Goal: Communication & Community: Answer question/provide support

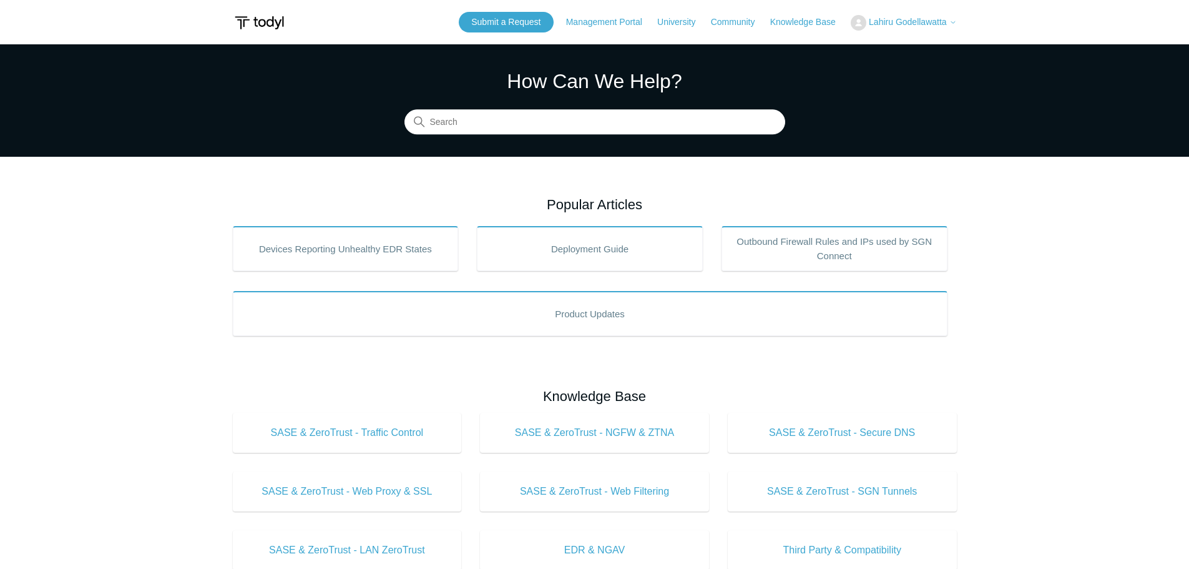
click at [921, 23] on span "Lahiru Godellawatta" at bounding box center [908, 22] width 78 height 10
click at [912, 50] on link "My Support Requests" at bounding box center [912, 49] width 122 height 22
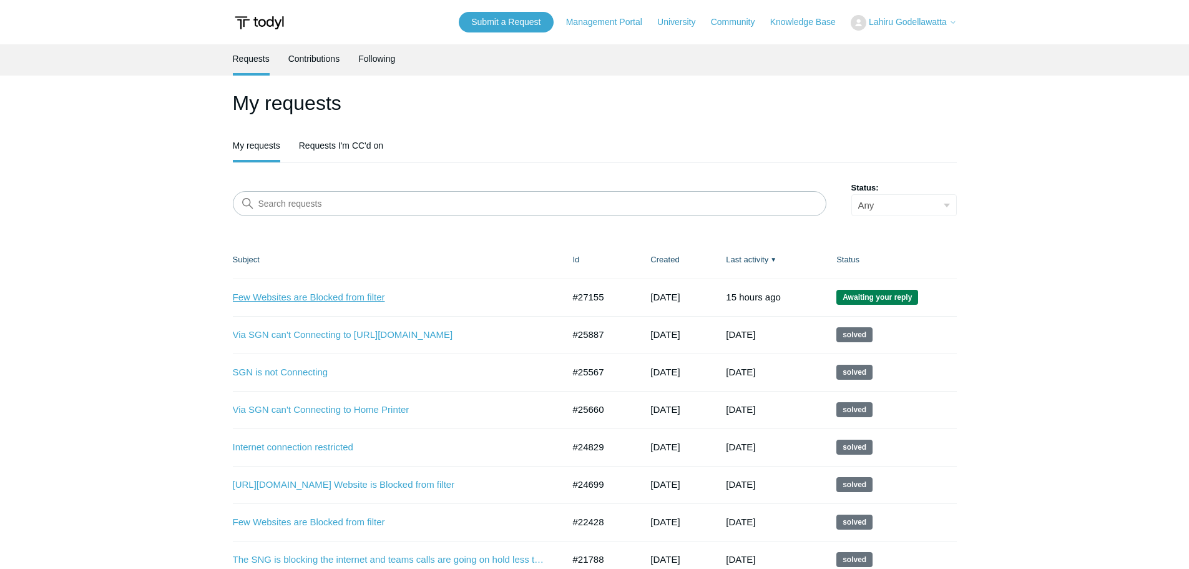
click at [333, 292] on link "Few Websites are Blocked from filter" at bounding box center [389, 297] width 312 height 14
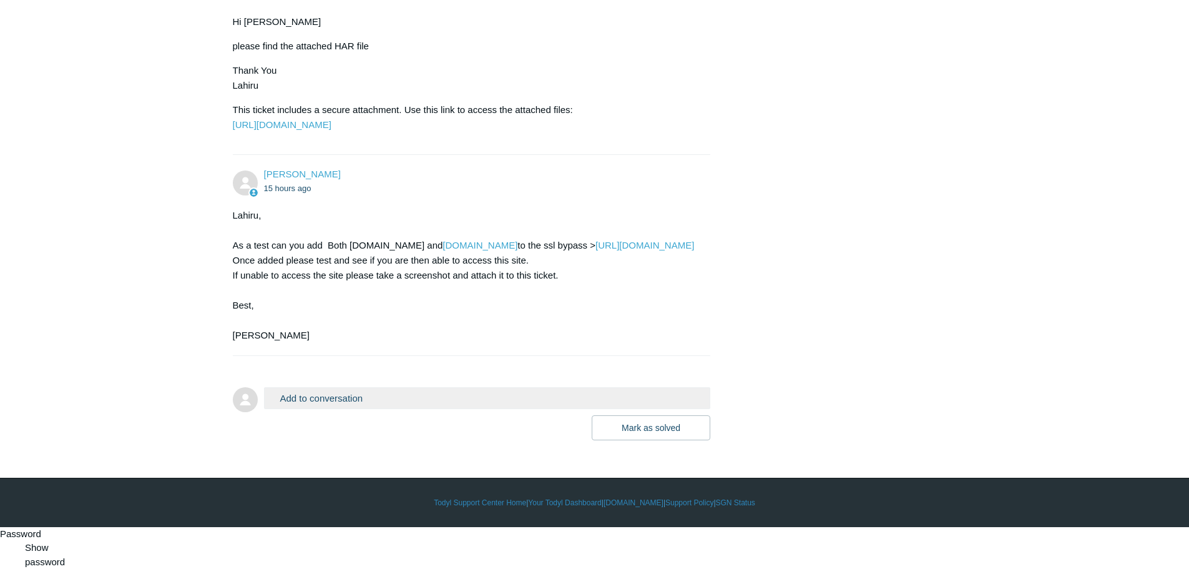
scroll to position [2850, 0]
drag, startPoint x: 348, startPoint y: 272, endPoint x: 398, endPoint y: 273, distance: 50.0
click at [398, 273] on div "Lahiru, As a test can you add Both Manulife.ca and Manulife.com to the ssl bypa…" at bounding box center [466, 275] width 466 height 135
copy div "Manulife.ca"
click at [595, 250] on link "https://portal.todyl.com/configuration/sslbypass" at bounding box center [644, 245] width 99 height 11
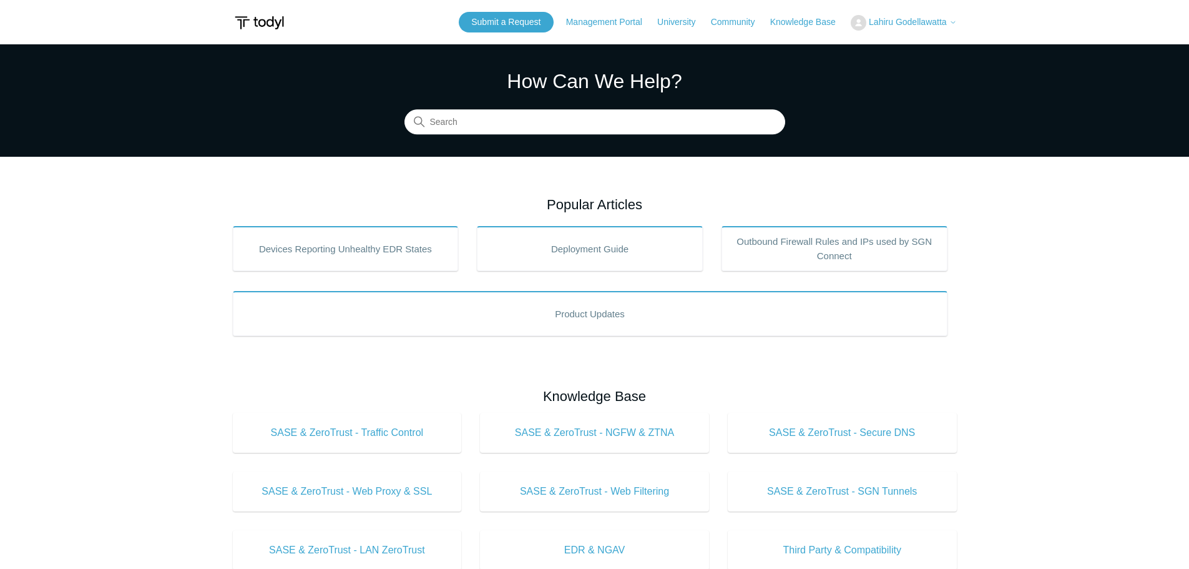
click at [909, 27] on button "Lahiru Godellawatta" at bounding box center [904, 23] width 106 height 16
click at [810, 26] on link "Knowledge Base" at bounding box center [809, 22] width 78 height 13
click at [898, 22] on span "Lahiru Godellawatta" at bounding box center [908, 22] width 78 height 10
click at [943, 22] on span "Lahiru Godellawatta" at bounding box center [908, 22] width 78 height 10
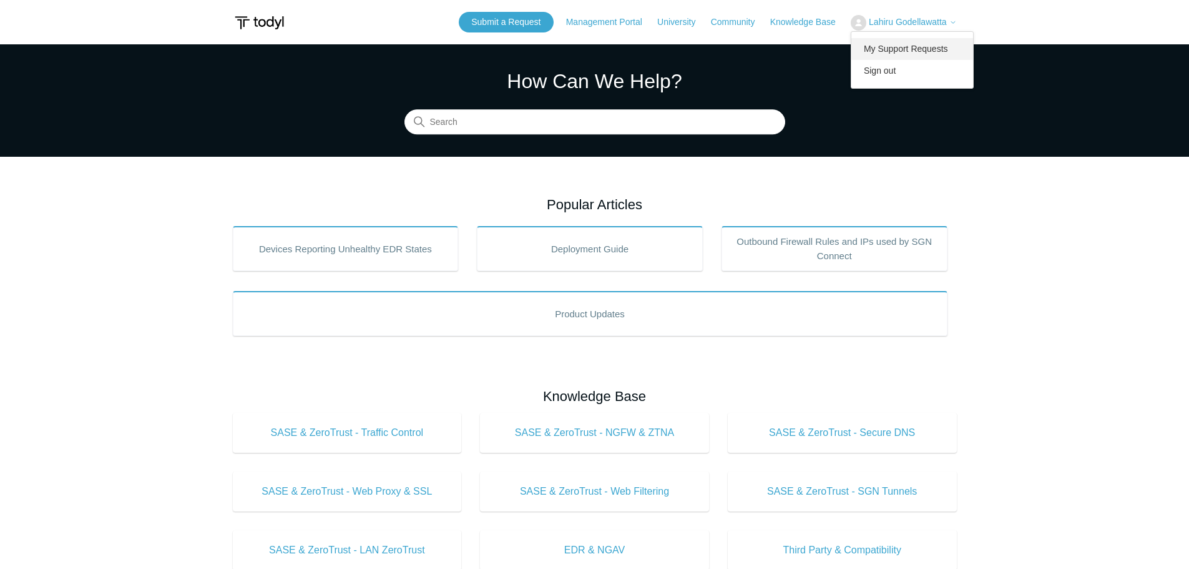
click at [891, 53] on link "My Support Requests" at bounding box center [912, 49] width 122 height 22
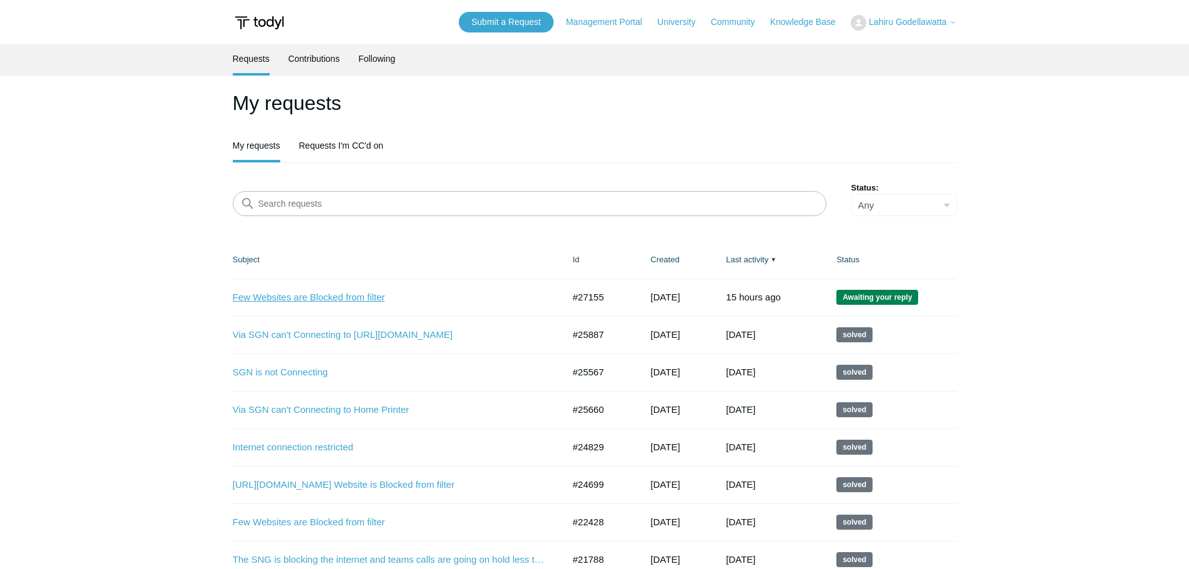
click at [331, 293] on link "Few Websites are Blocked from filter" at bounding box center [389, 297] width 312 height 14
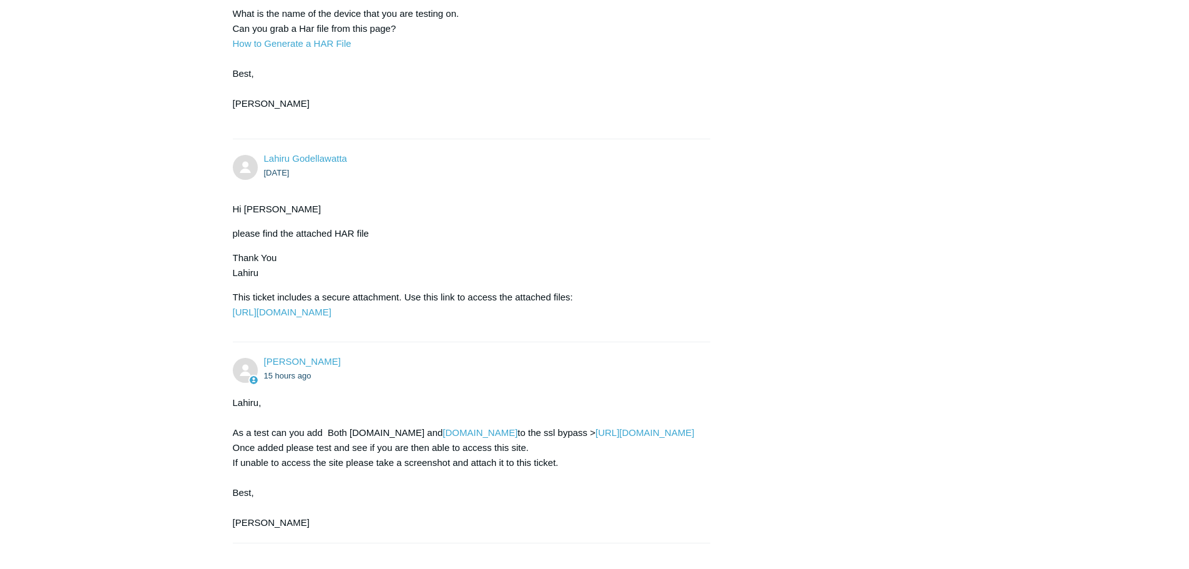
scroll to position [2809, 0]
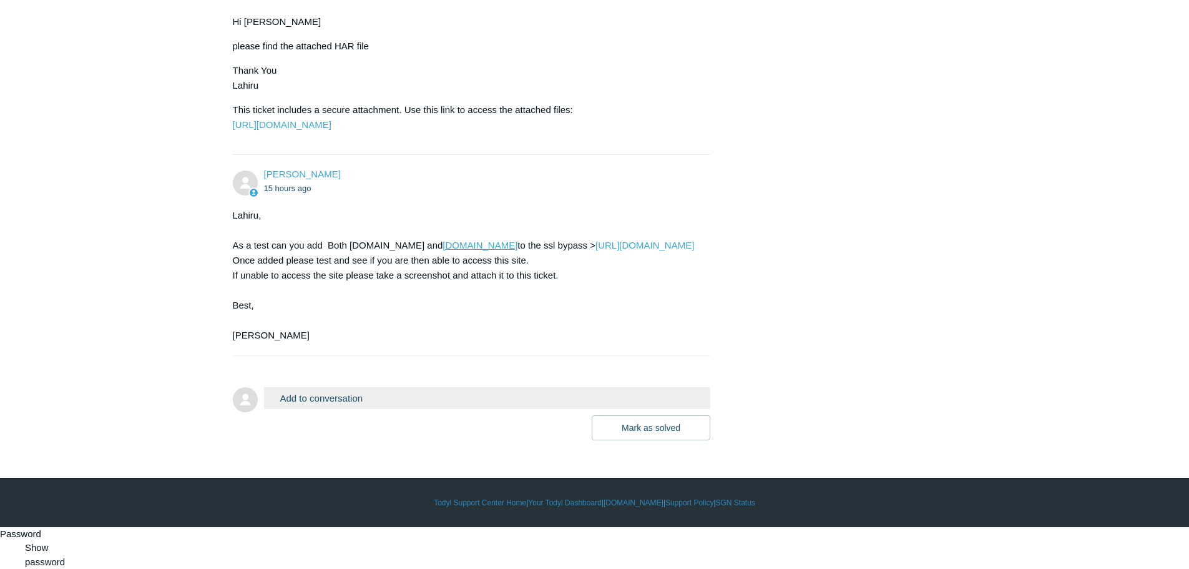
click at [444, 250] on link "Manulife.com" at bounding box center [480, 245] width 75 height 11
click at [595, 250] on link "https://portal.todyl.com/configuration/sslbypass" at bounding box center [644, 245] width 99 height 11
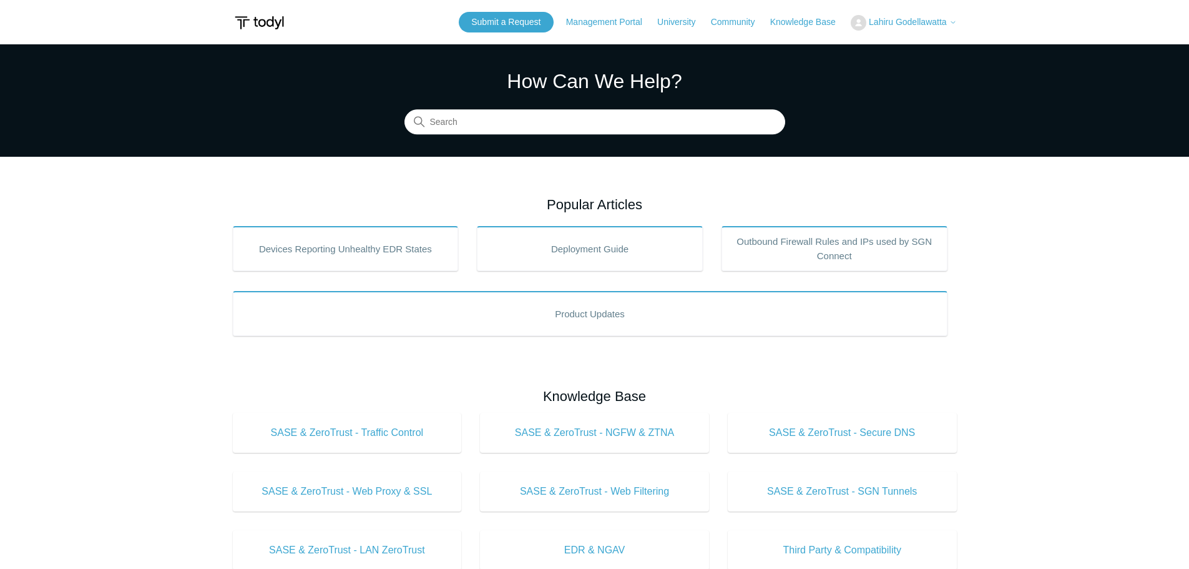
click at [899, 21] on span "Lahiru Godellawatta" at bounding box center [908, 22] width 78 height 10
click at [901, 51] on link "My Support Requests" at bounding box center [912, 49] width 122 height 22
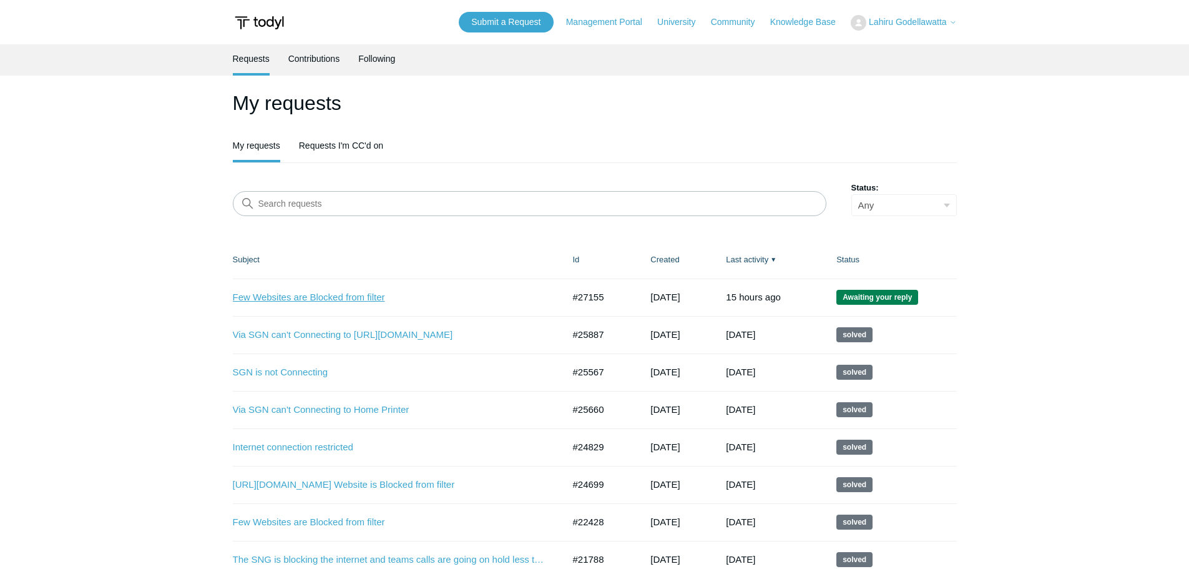
click at [334, 294] on link "Few Websites are Blocked from filter" at bounding box center [389, 297] width 312 height 14
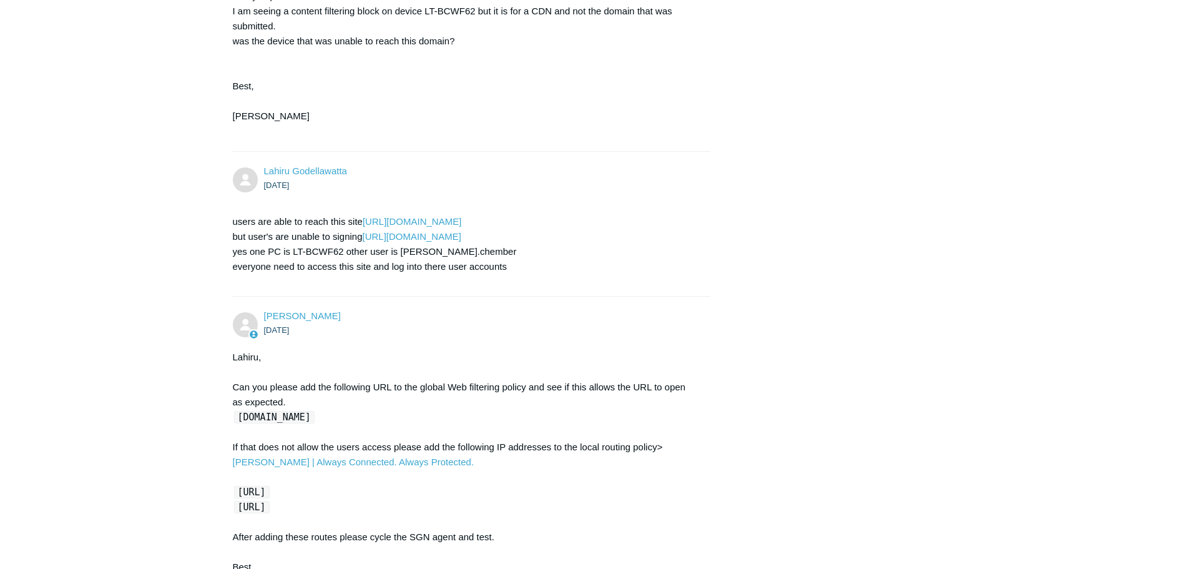
scroll to position [936, 0]
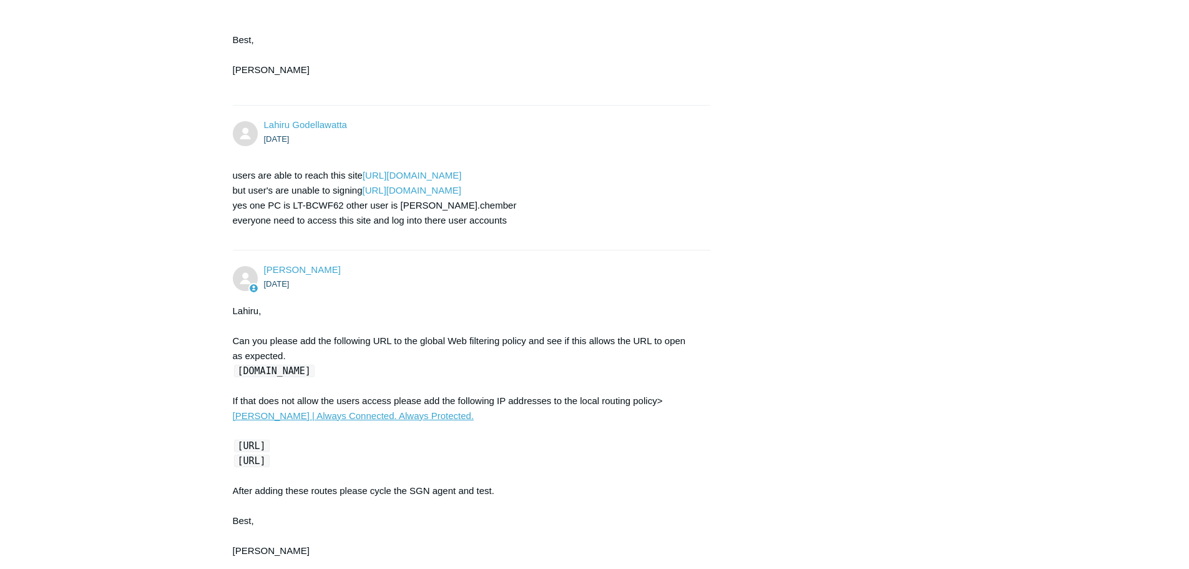
click at [354, 416] on link "[PERSON_NAME] | Always Connected. Always Protected." at bounding box center [354, 415] width 242 height 11
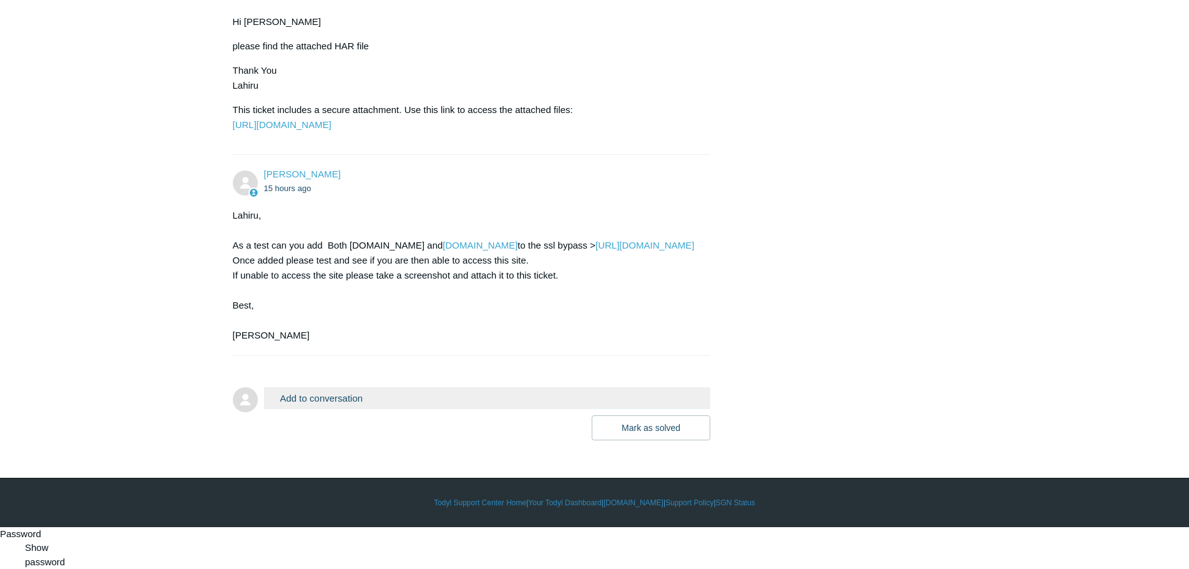
scroll to position [2850, 0]
click at [301, 409] on button "Add to conversation" at bounding box center [487, 398] width 447 height 22
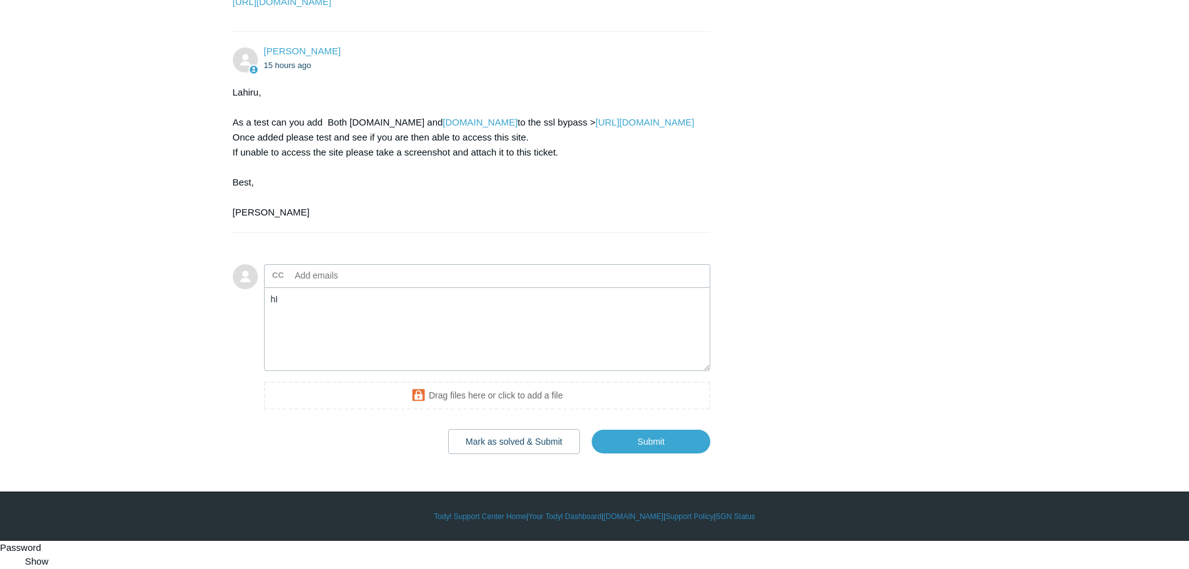
click at [240, 220] on div "Lahiru, As a test can you add Both Manulife.ca and Manulife.com to the ssl bypa…" at bounding box center [466, 152] width 466 height 135
copy div "[PERSON_NAME]"
drag, startPoint x: 292, startPoint y: 473, endPoint x: 233, endPoint y: 466, distance: 59.1
click at [233, 454] on form "Add to conversation CC Add emails hI Drag files here or click to add a file Mar…" at bounding box center [472, 349] width 478 height 208
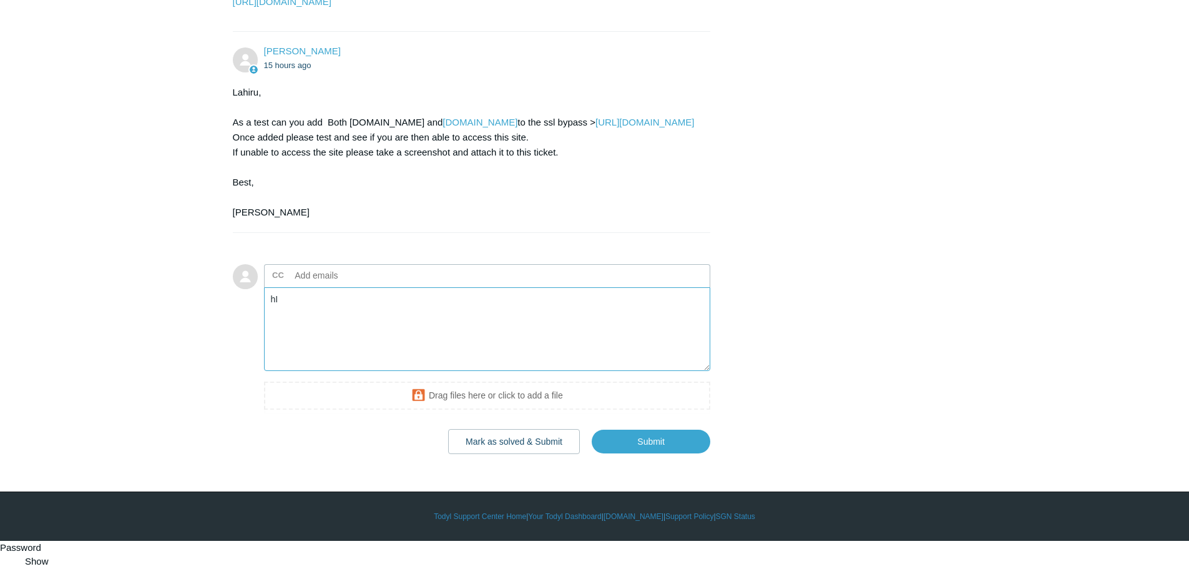
type textarea "h"
paste textarea "[PERSON_NAME]"
click at [350, 371] on textarea "Hi Kris i'm not able to" at bounding box center [487, 329] width 447 height 84
drag, startPoint x: 222, startPoint y: 285, endPoint x: 432, endPoint y: 286, distance: 209.7
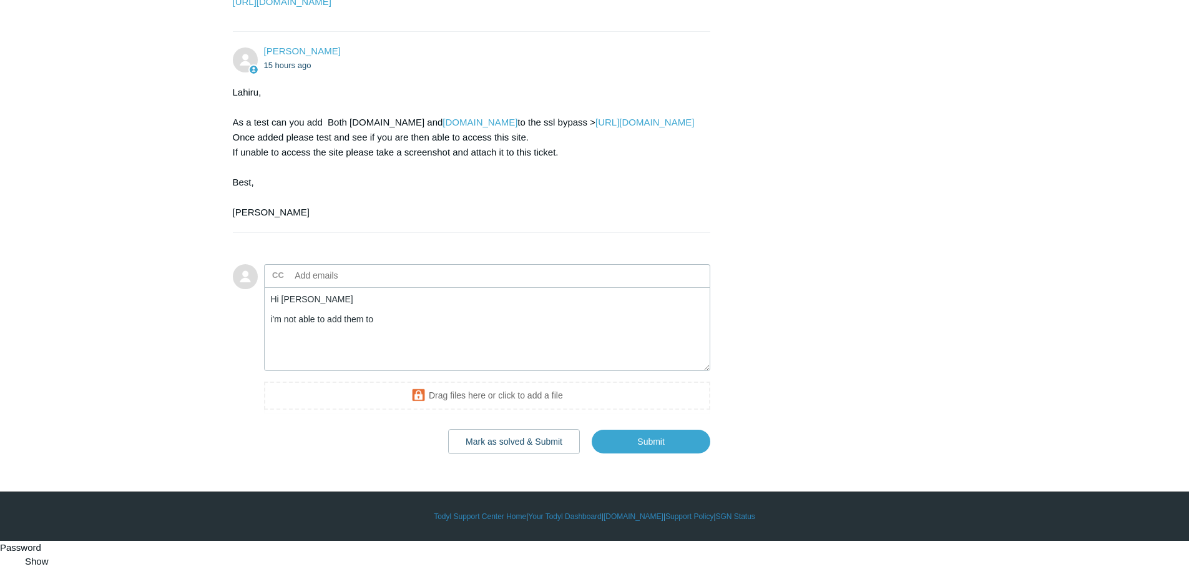
copy link "[URL][DOMAIN_NAME]"
click at [420, 371] on textarea "Hi Kris i'm not able to add them to" at bounding box center [487, 329] width 447 height 84
paste textarea "[URL][DOMAIN_NAME]"
click at [272, 371] on textarea "Hi Kris i'm not able to add them to https://portal.todyl.com/configuration/sslb…" at bounding box center [487, 329] width 447 height 84
click at [380, 371] on textarea "Hi Kris i'm not able to add them to https://portal.todyl.com/configuration/sslb…" at bounding box center [487, 329] width 447 height 84
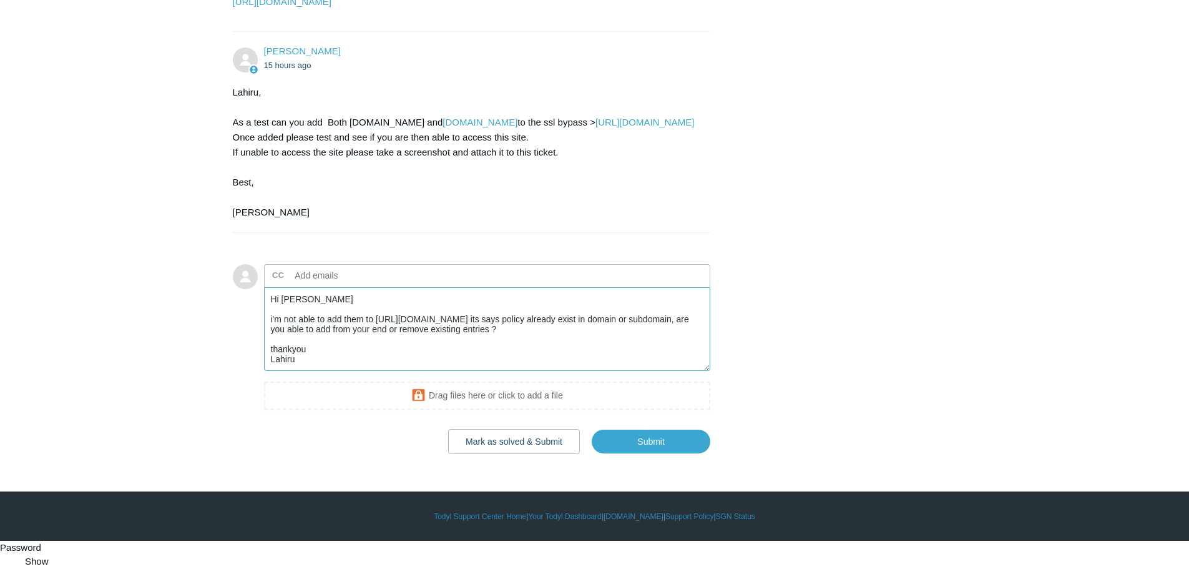
click at [272, 371] on textarea "Hi Kris i'm not able to add them to https://portal.todyl.com/configuration/sslb…" at bounding box center [487, 329] width 447 height 84
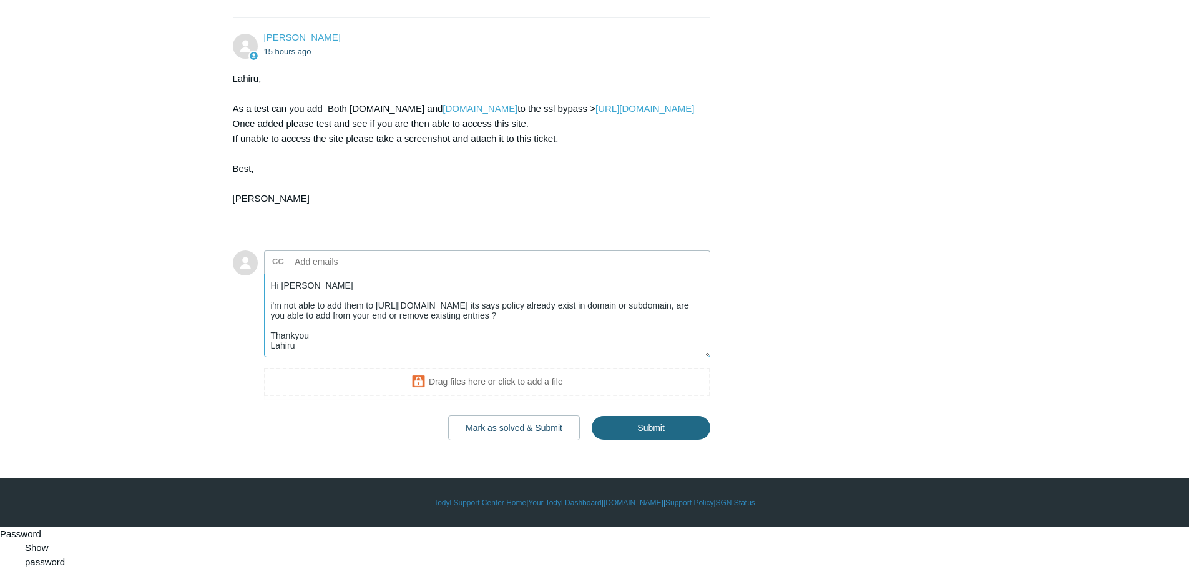
type textarea "Hi Kris i'm not able to add them to https://portal.todyl.com/configuration/sslb…"
click at [655, 440] on input "Submit" at bounding box center [651, 427] width 119 height 25
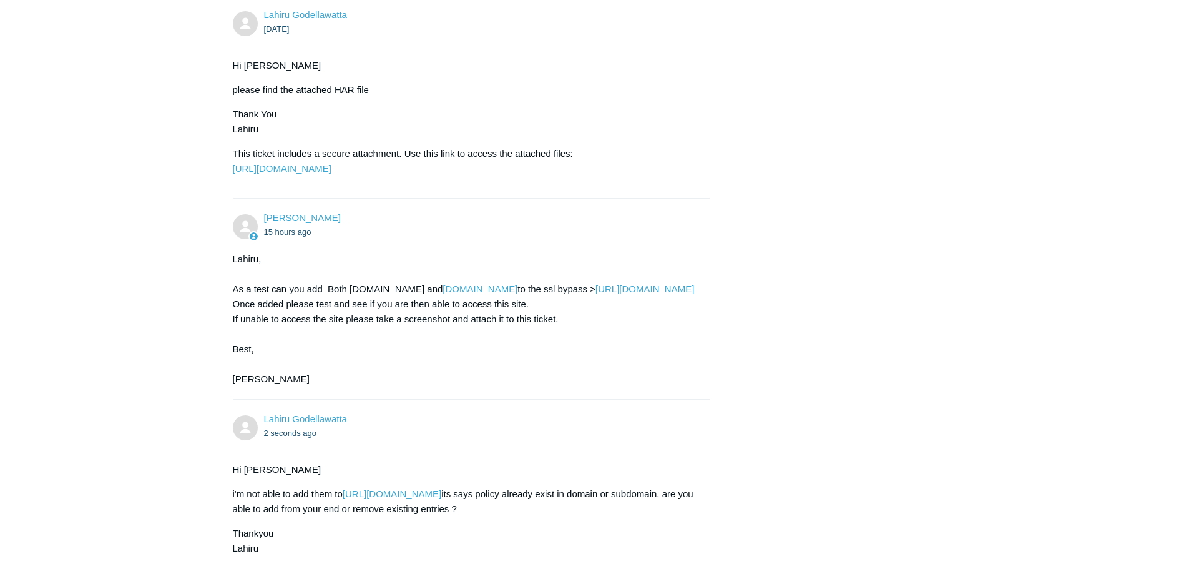
scroll to position [3029, 0]
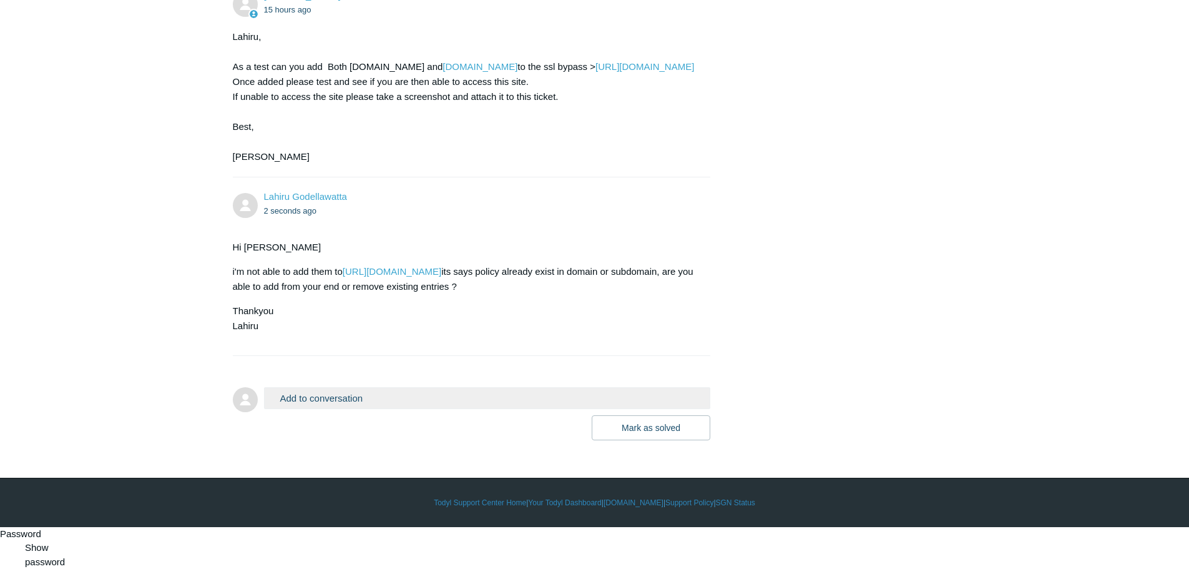
click at [301, 409] on button "Add to conversation" at bounding box center [487, 398] width 447 height 22
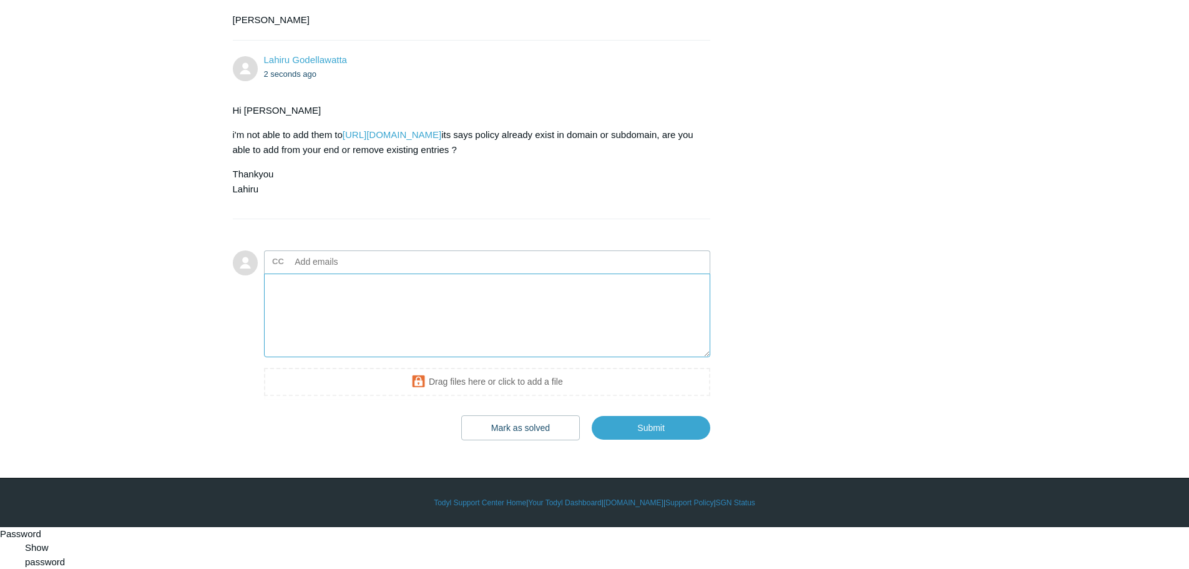
scroll to position [3166, 0]
drag, startPoint x: 315, startPoint y: 332, endPoint x: 320, endPoint y: 326, distance: 8.0
click at [315, 332] on textarea "Add your reply" at bounding box center [487, 315] width 447 height 84
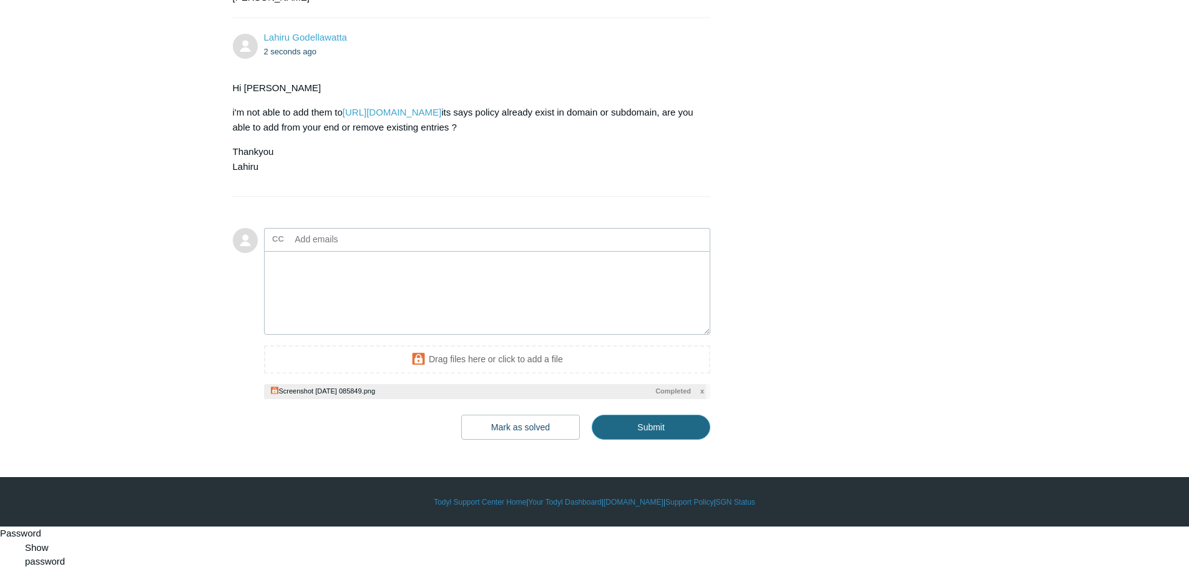
click at [655, 439] on input "Submit" at bounding box center [651, 426] width 119 height 25
type textarea "This ticket includes a secure attachment. Use this link to access the attached …"
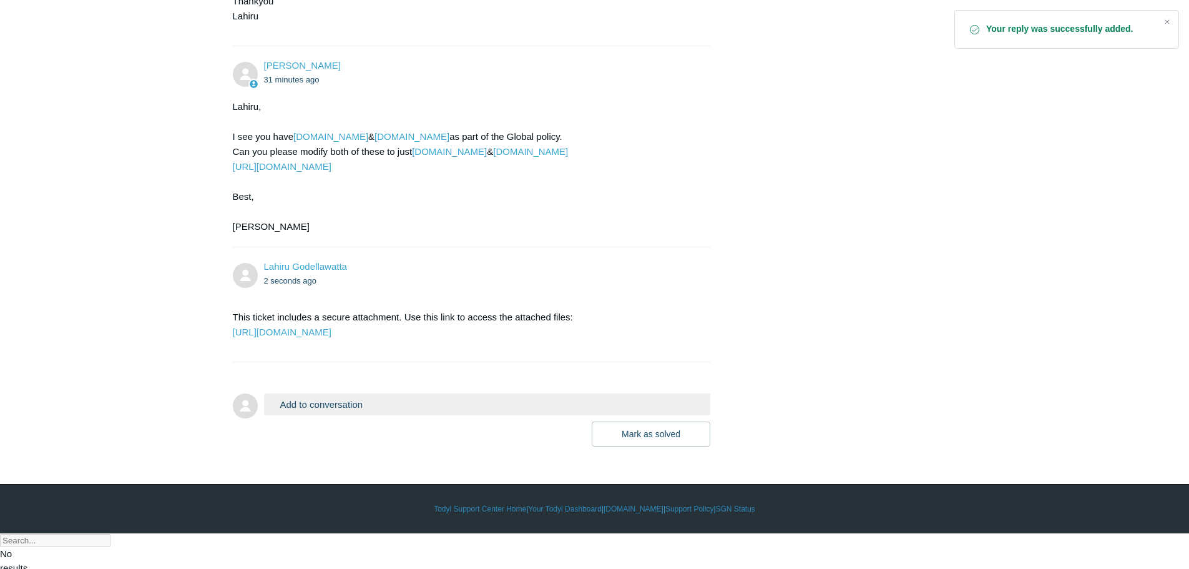
scroll to position [3375, 0]
